Goal: Find specific page/section: Find specific page/section

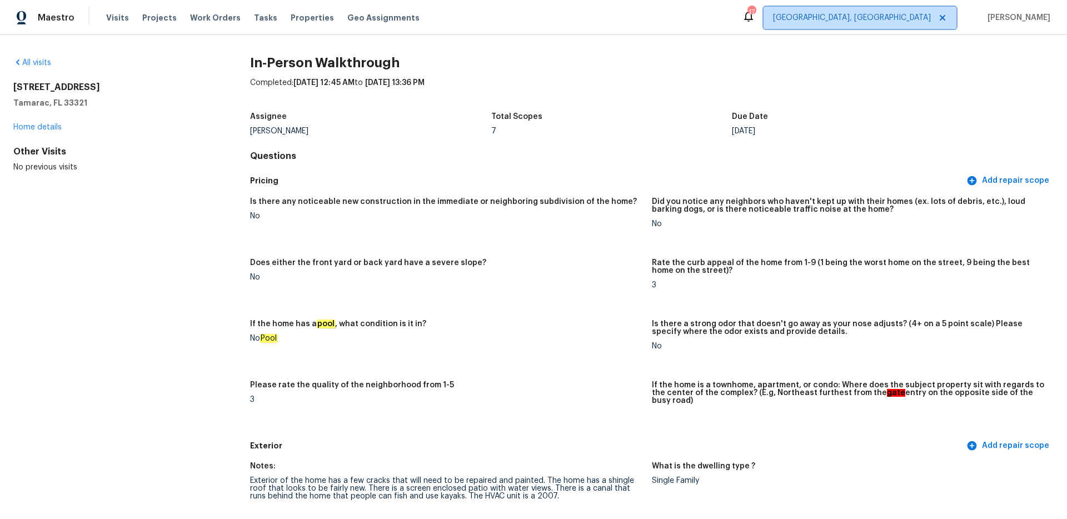
click at [933, 25] on span "[GEOGRAPHIC_DATA], [GEOGRAPHIC_DATA]" at bounding box center [860, 18] width 193 height 22
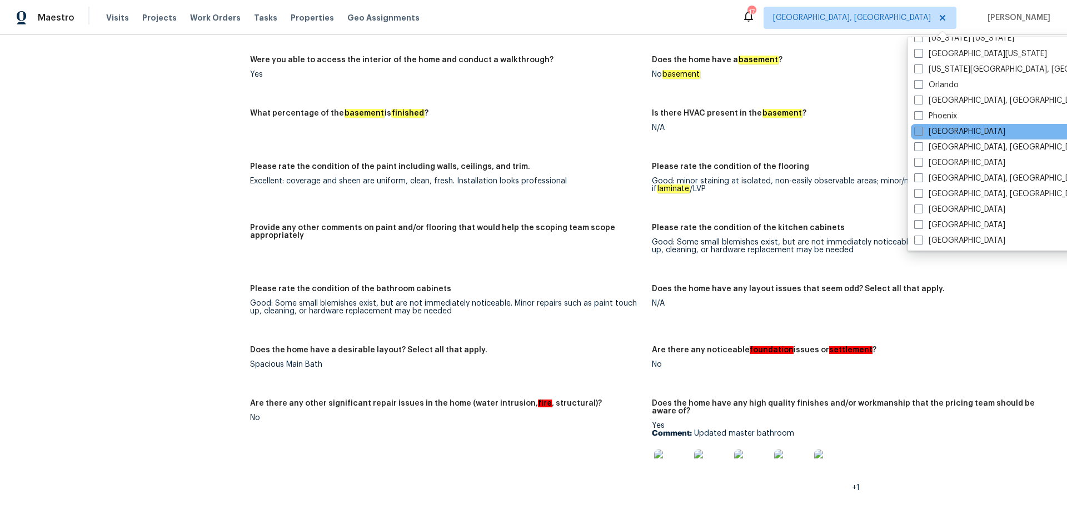
scroll to position [587, 0]
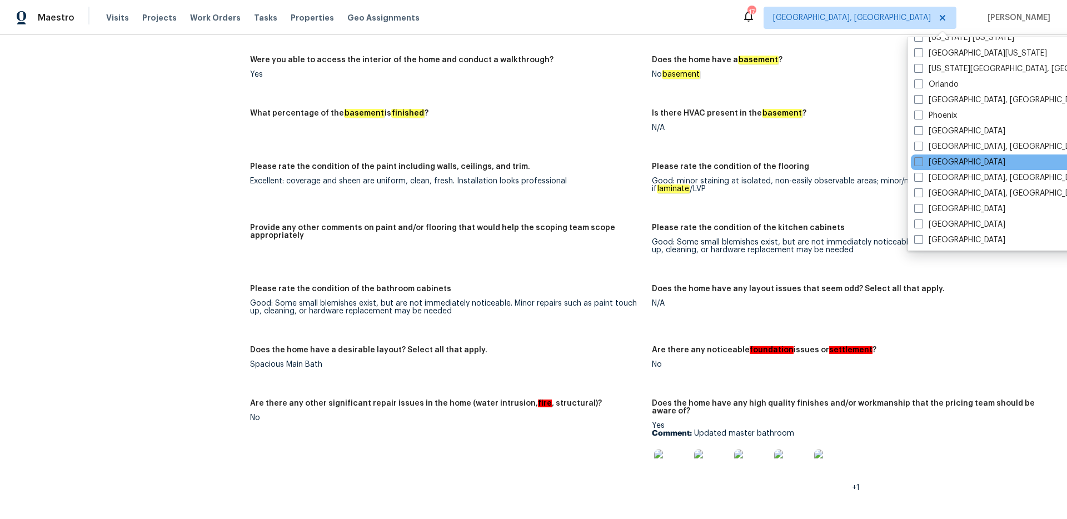
click at [919, 155] on div "[GEOGRAPHIC_DATA]" at bounding box center [1023, 163] width 224 height 16
click at [917, 164] on span at bounding box center [918, 161] width 9 height 9
click at [917, 164] on input "[GEOGRAPHIC_DATA]" at bounding box center [917, 160] width 7 height 7
checkbox input "true"
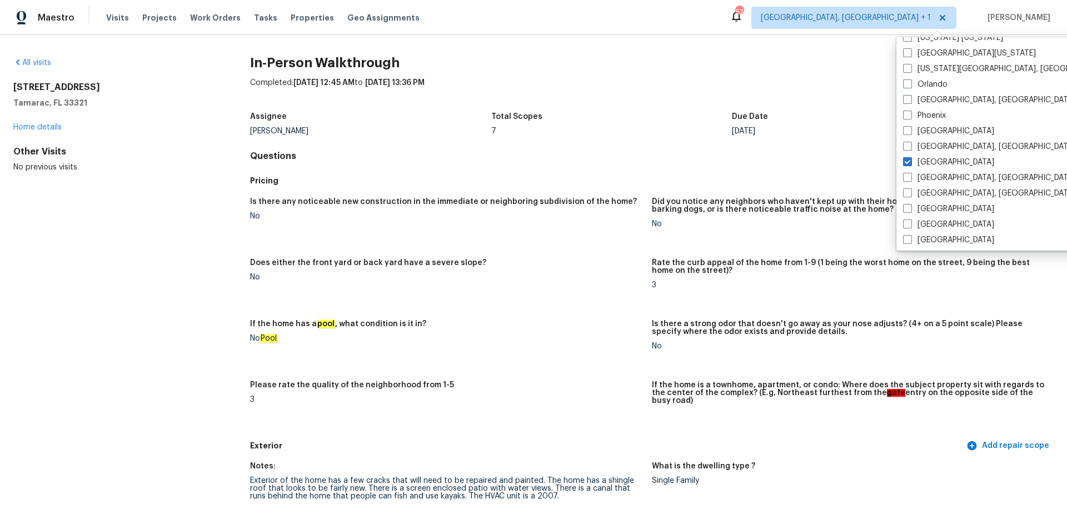
click at [49, 71] on div "All visits [STREET_ADDRESS] Home details Other Visits No previous visits" at bounding box center [113, 115] width 201 height 116
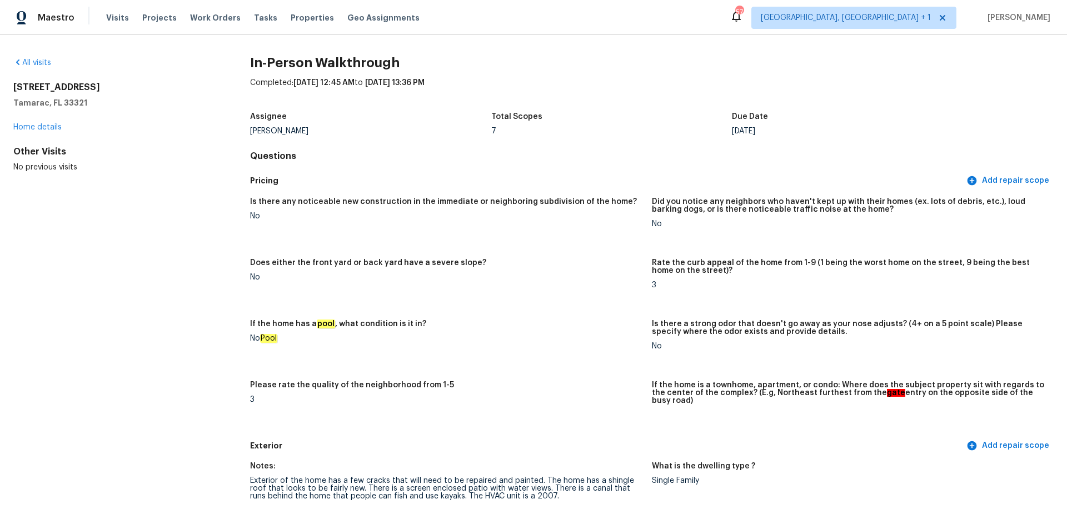
click at [42, 67] on div "All visits" at bounding box center [113, 62] width 201 height 11
click at [42, 64] on link "All visits" at bounding box center [32, 63] width 38 height 8
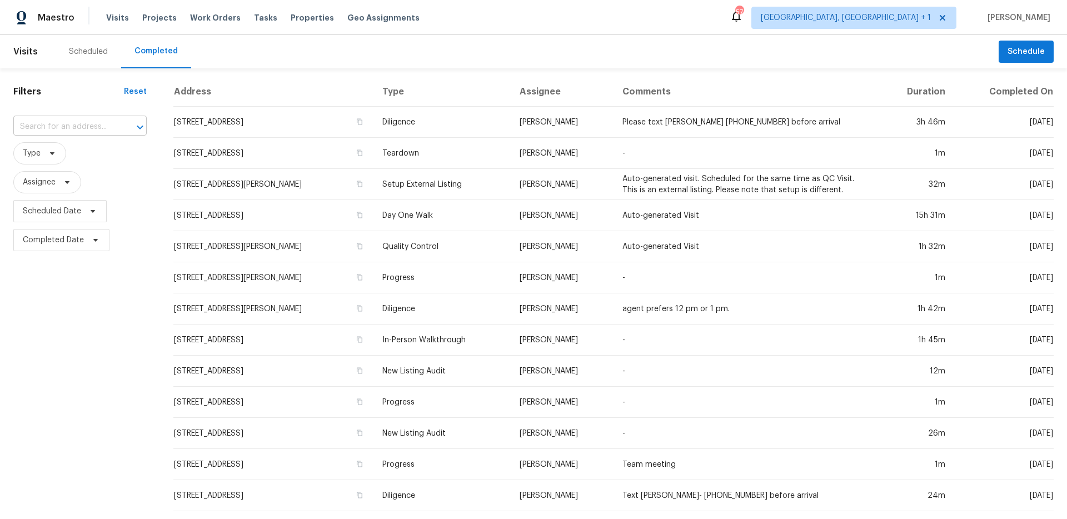
click at [59, 125] on input "text" at bounding box center [64, 126] width 102 height 17
paste input "[STREET_ADDRESS]"
type input "[STREET_ADDRESS]"
click at [75, 148] on li "[STREET_ADDRESS]" at bounding box center [76, 151] width 126 height 18
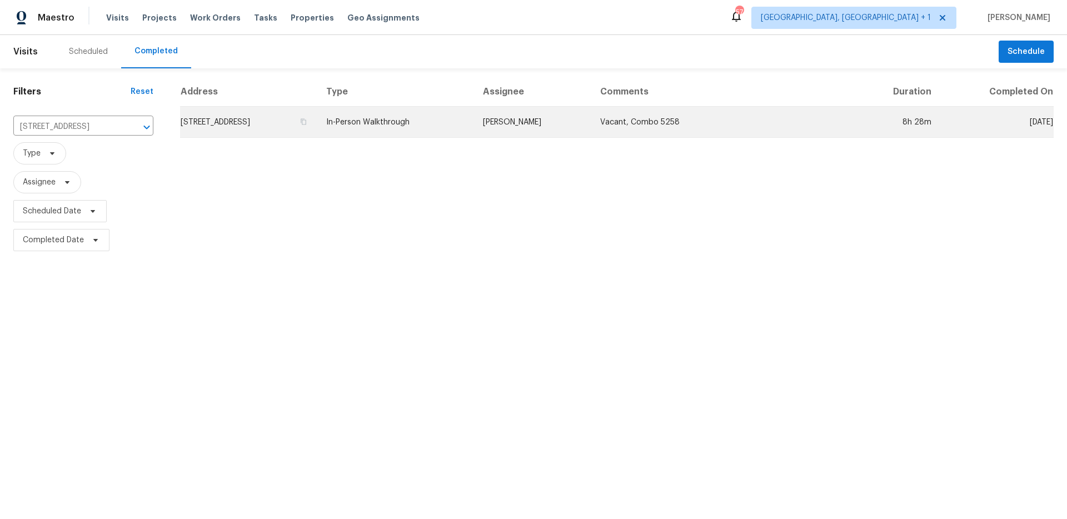
click at [317, 118] on td "[STREET_ADDRESS]" at bounding box center [248, 122] width 137 height 31
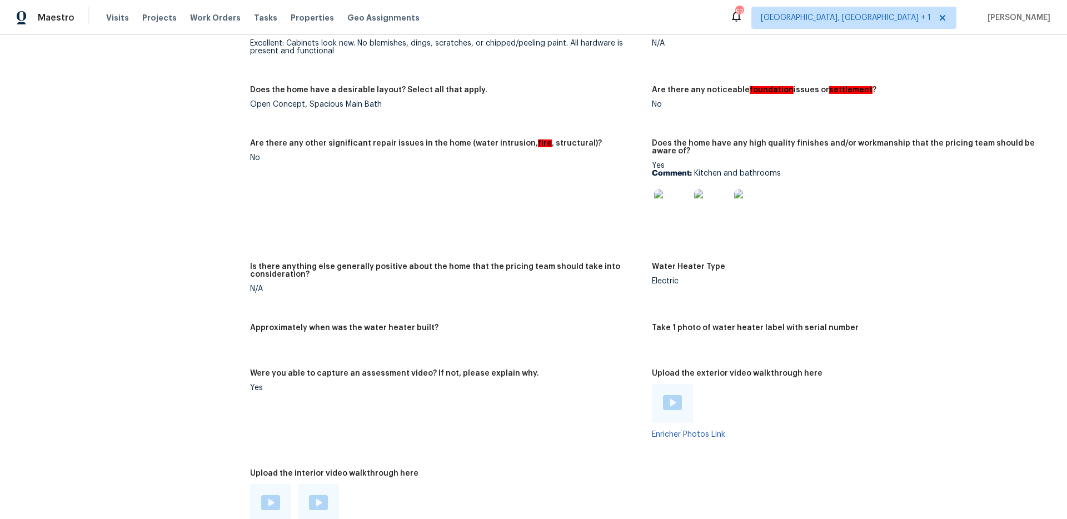
scroll to position [2227, 0]
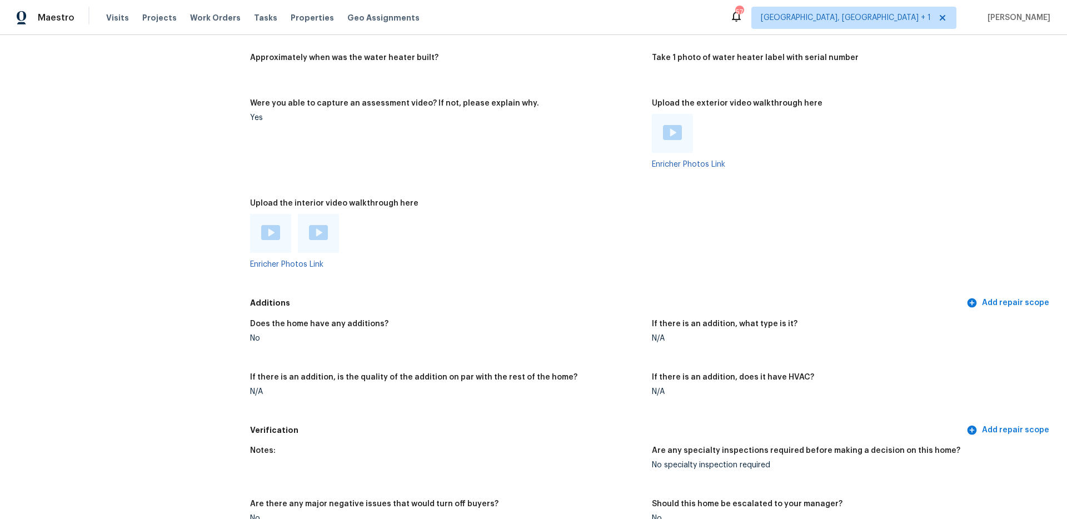
click at [271, 227] on img at bounding box center [270, 232] width 19 height 15
